Goal: Find specific page/section: Find specific page/section

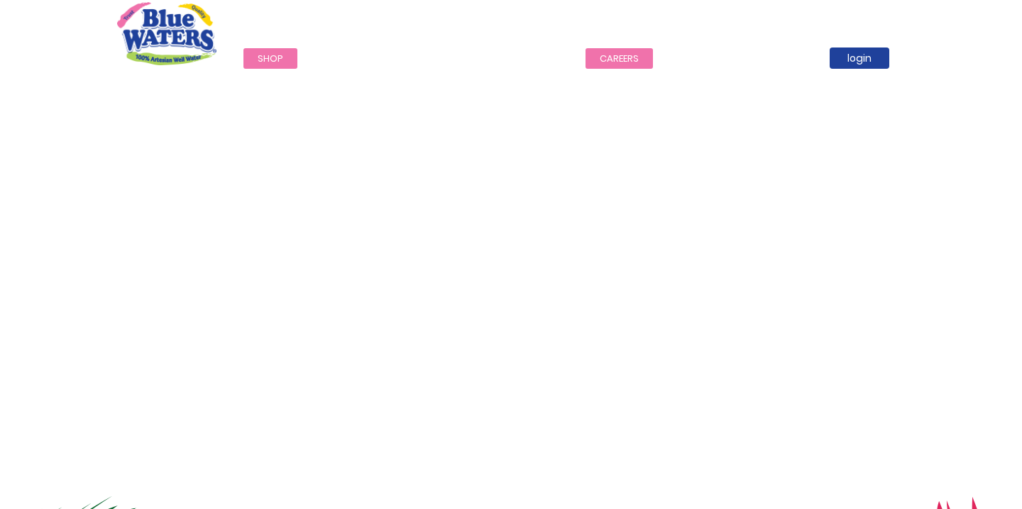
click at [627, 62] on link "careers" at bounding box center [618, 58] width 67 height 21
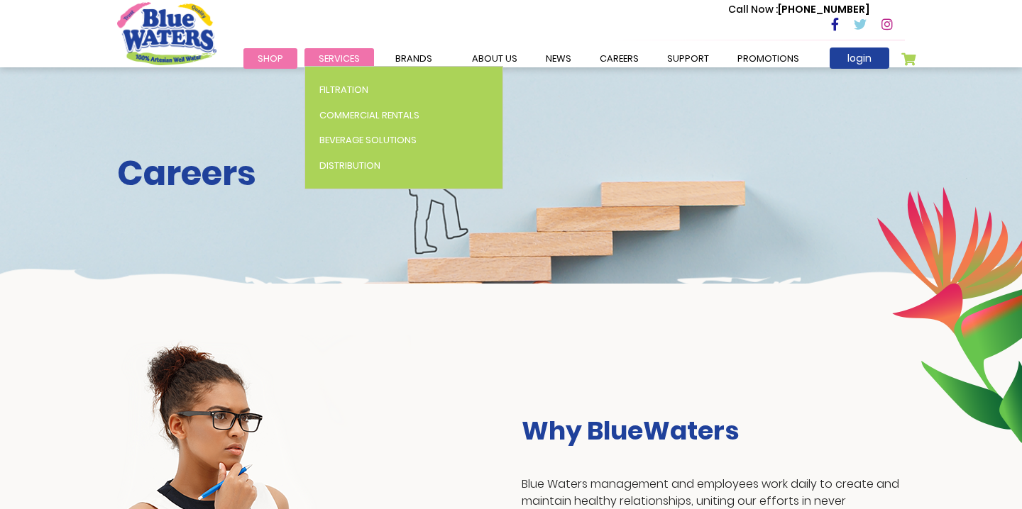
click at [334, 57] on span "Services" at bounding box center [339, 58] width 41 height 13
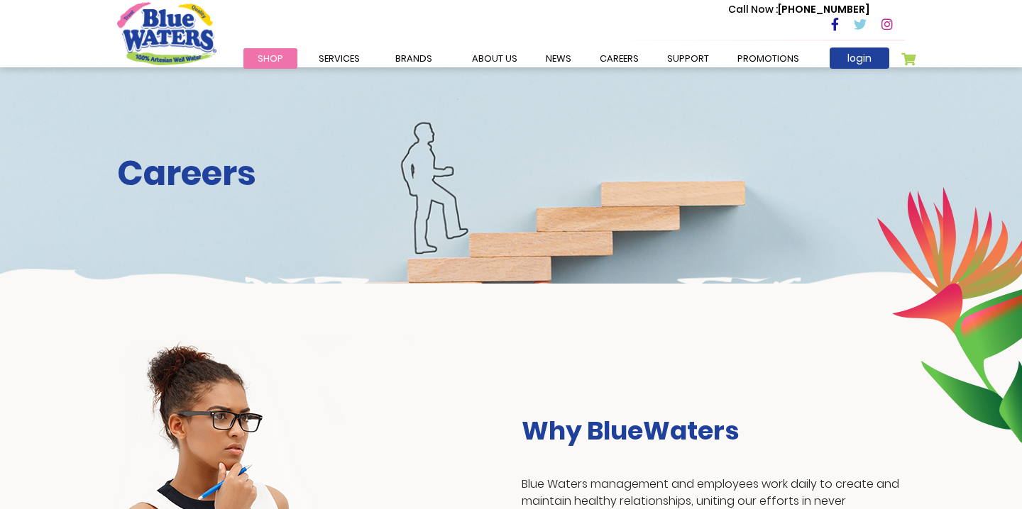
scroll to position [231, 0]
